Goal: Task Accomplishment & Management: Manage account settings

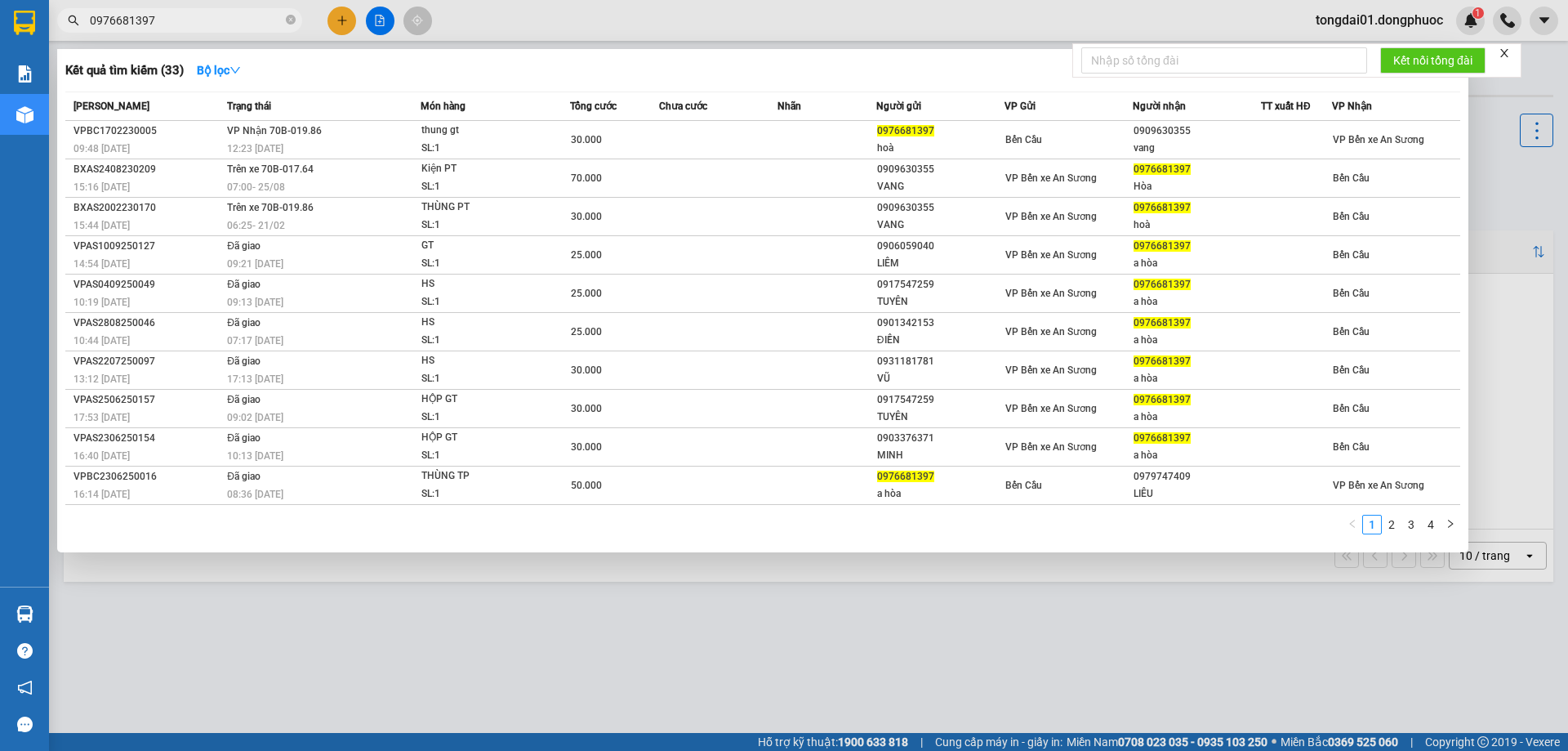
click at [135, 18] on input "0976681397" at bounding box center [186, 20] width 193 height 18
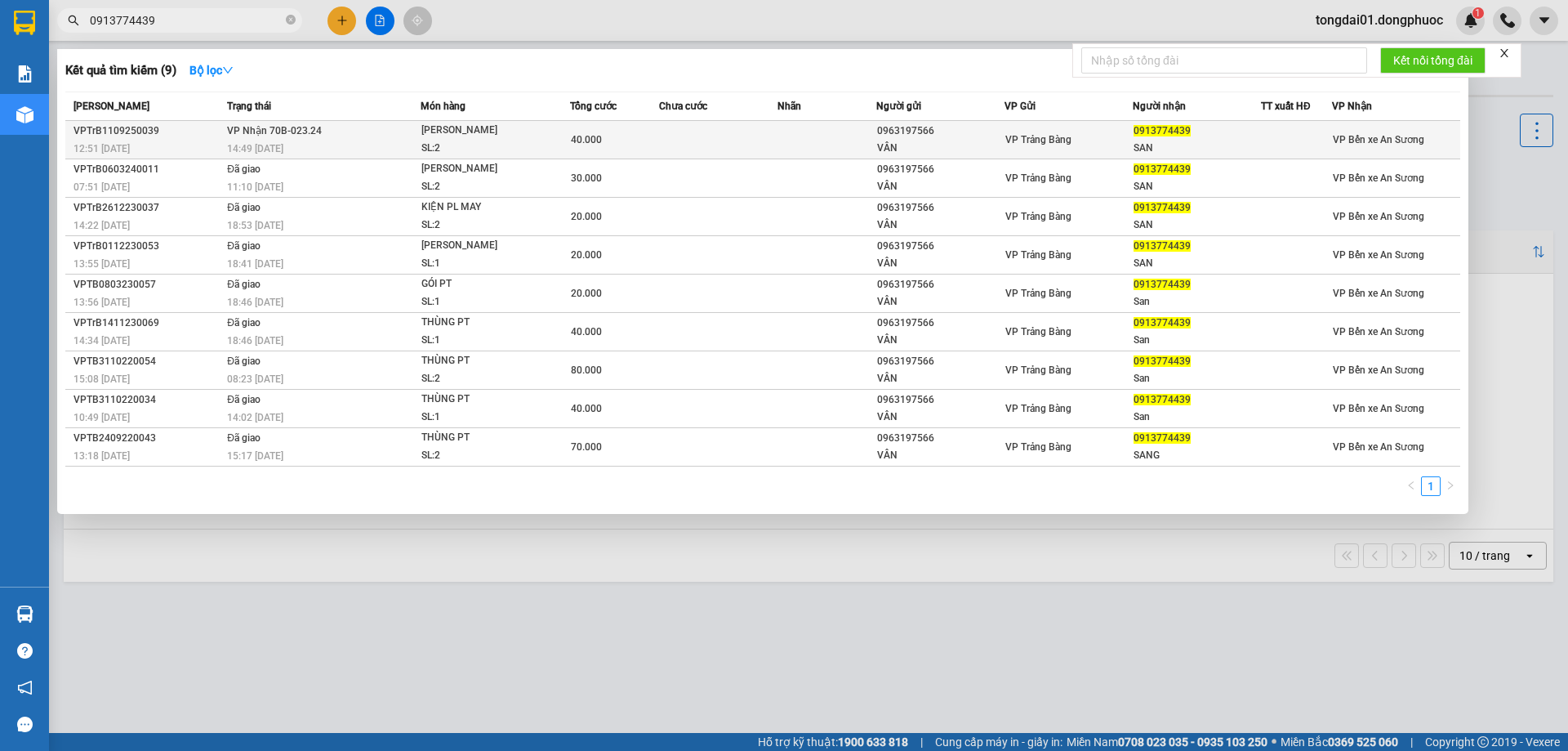
type input "0913774439"
click at [316, 143] on div "14:49 [DATE]" at bounding box center [322, 149] width 193 height 18
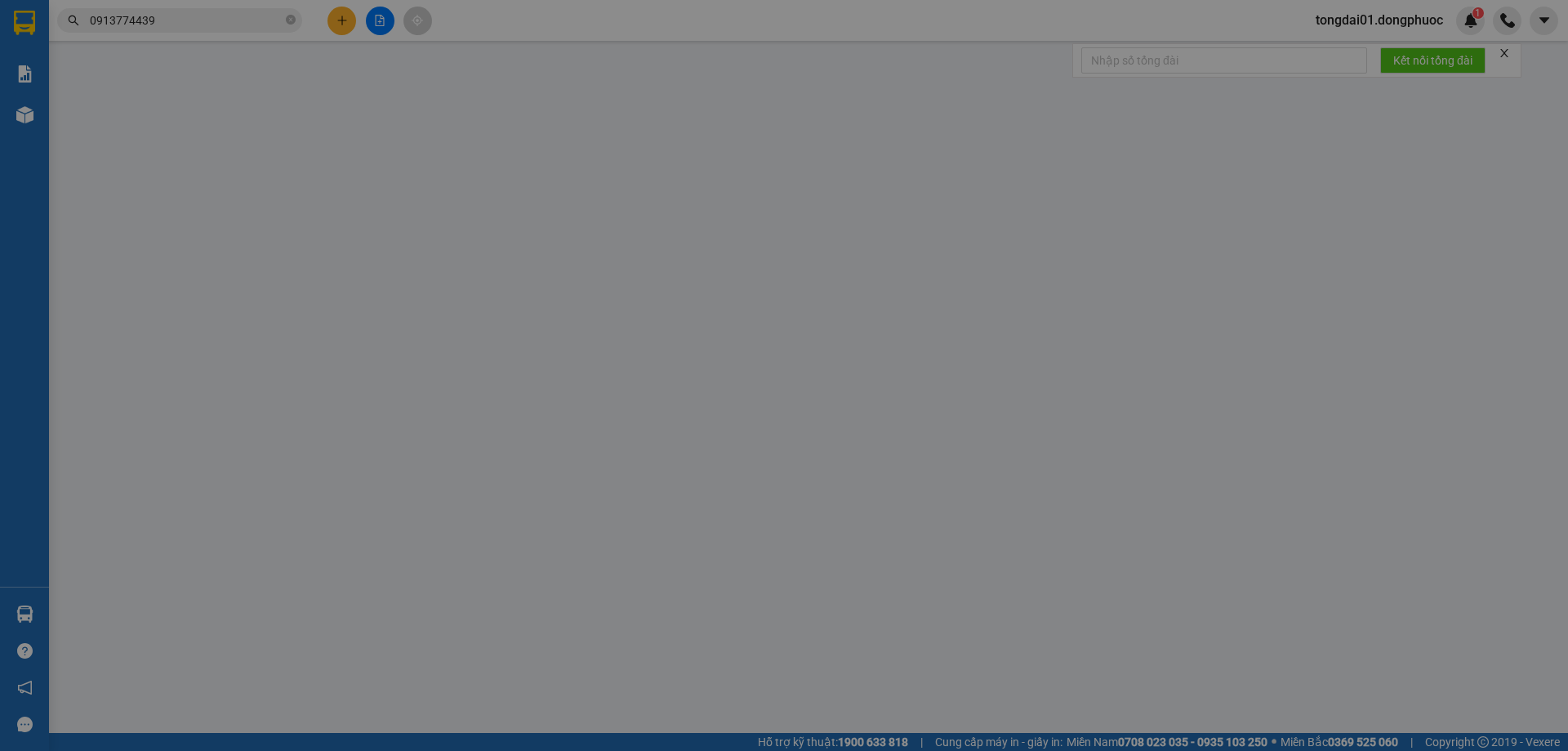
type input "0963197566"
type input "VÂN"
type input "0913774439"
type input "SAN"
type input "40.000"
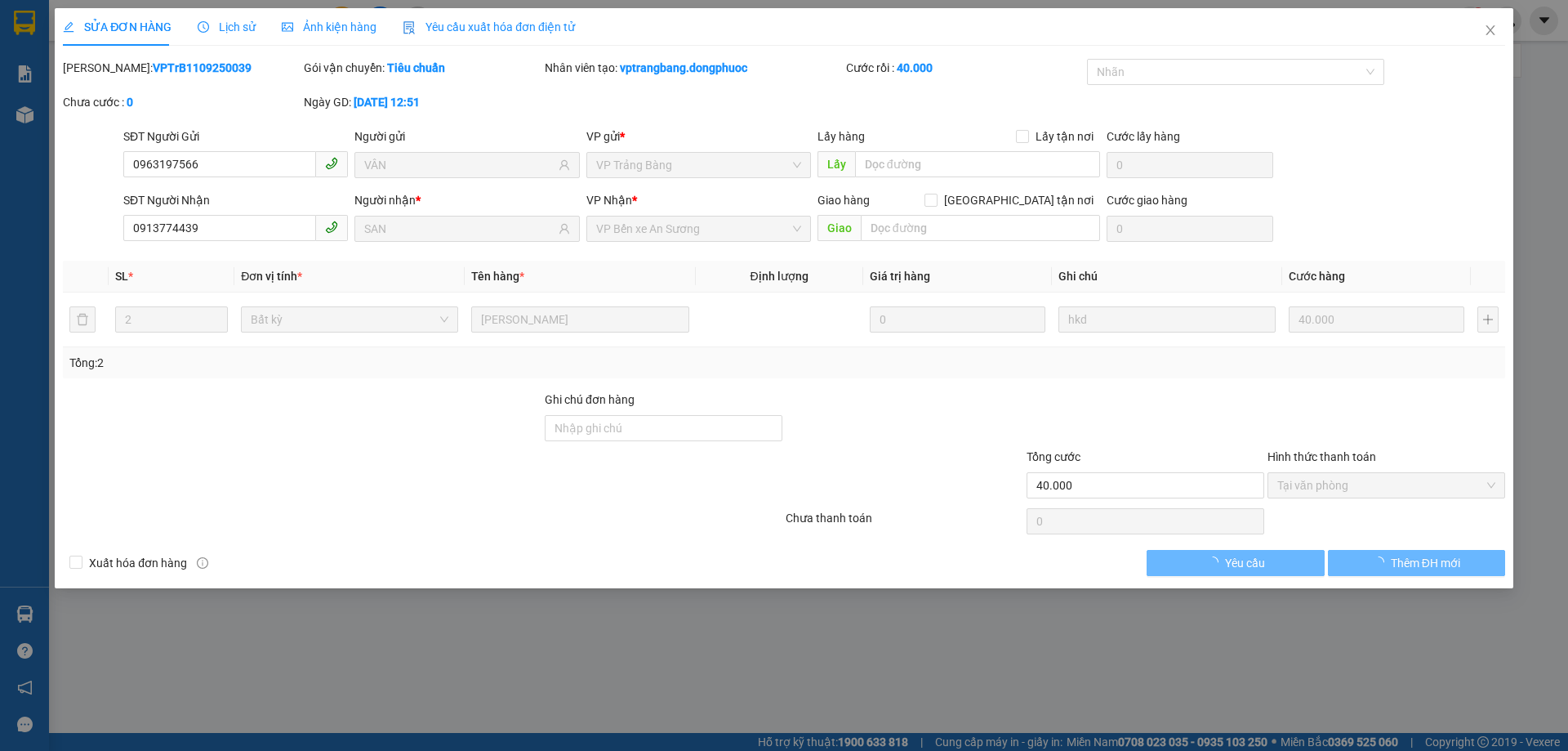
click at [234, 30] on span "Lịch sử" at bounding box center [227, 26] width 58 height 13
